Goal: Navigation & Orientation: Understand site structure

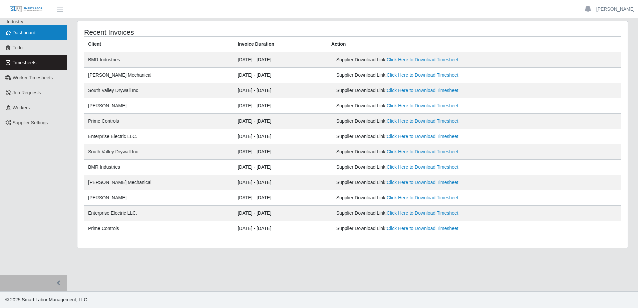
click at [29, 35] on span "Dashboard" at bounding box center [24, 32] width 23 height 5
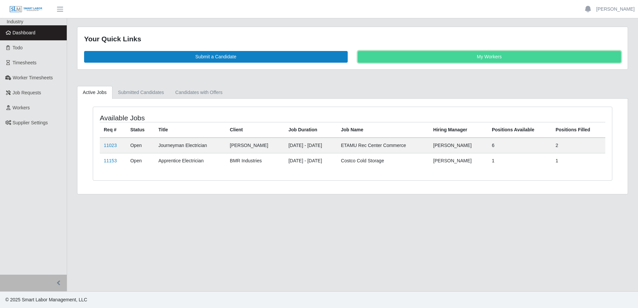
click at [416, 58] on link "My Workers" at bounding box center [490, 57] width 264 height 12
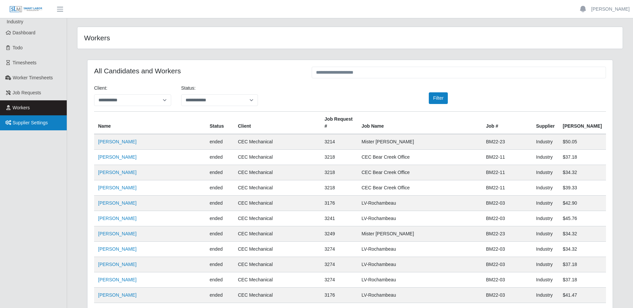
click at [22, 122] on span "Supplier Settings" at bounding box center [30, 122] width 35 height 5
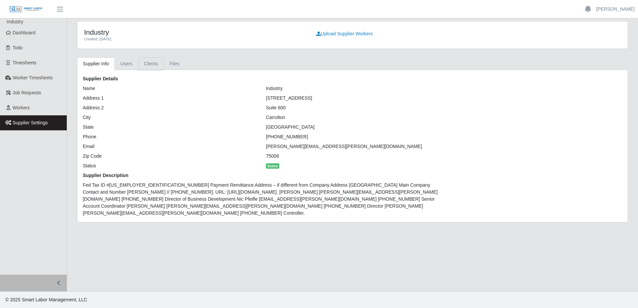
click at [147, 65] on link "Clients" at bounding box center [151, 63] width 26 height 13
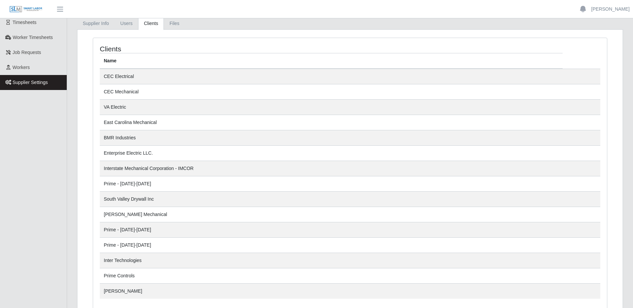
scroll to position [7, 0]
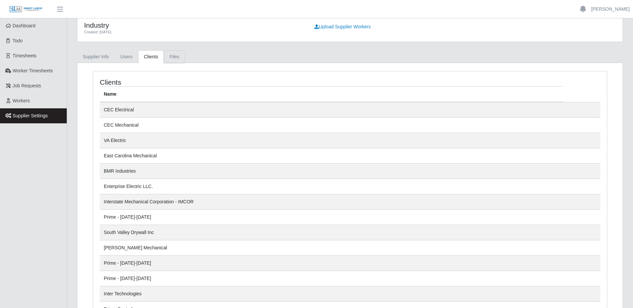
click at [170, 57] on link "Files" at bounding box center [174, 56] width 21 height 13
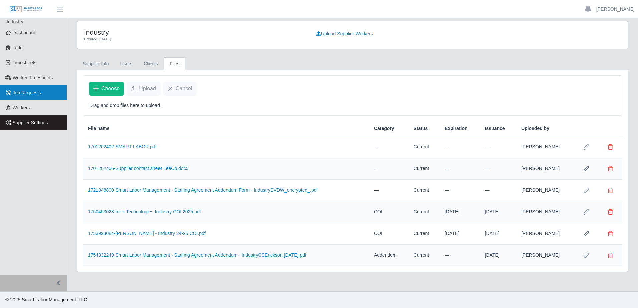
click at [23, 93] on span "Job Requests" at bounding box center [27, 92] width 29 height 5
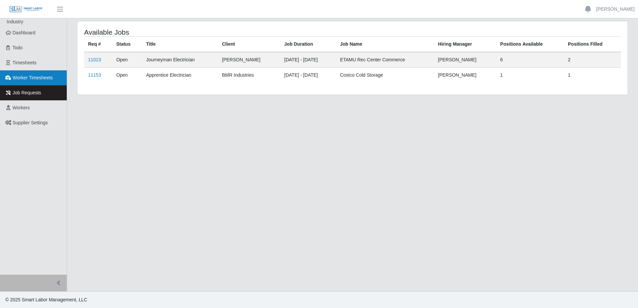
click at [29, 77] on span "Worker Timesheets" at bounding box center [33, 77] width 40 height 5
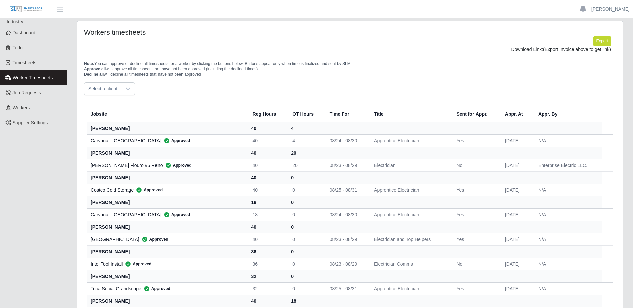
click at [130, 88] on div at bounding box center [127, 89] width 13 height 12
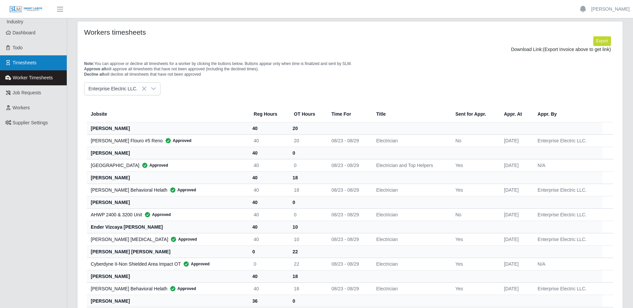
click at [23, 63] on span "Timesheets" at bounding box center [25, 62] width 24 height 5
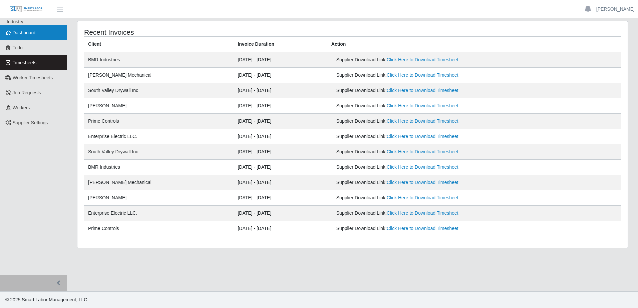
click at [21, 32] on span "Dashboard" at bounding box center [24, 32] width 23 height 5
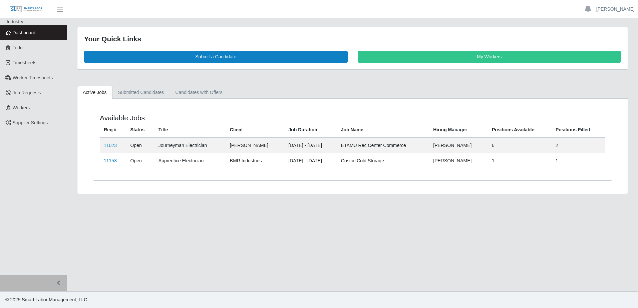
click at [62, 10] on span "button" at bounding box center [60, 9] width 9 height 8
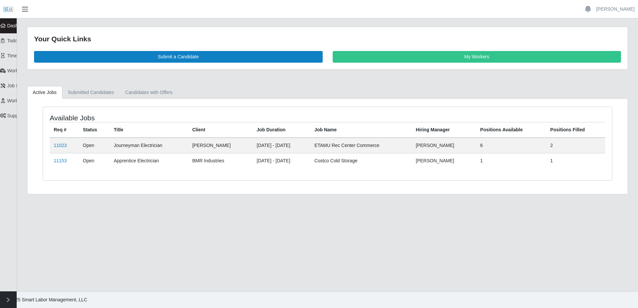
click at [25, 8] on span "button" at bounding box center [25, 9] width 9 height 8
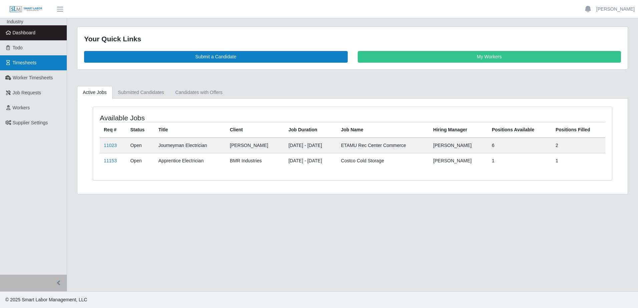
click at [24, 64] on span "Timesheets" at bounding box center [25, 62] width 24 height 5
